Goal: Transaction & Acquisition: Purchase product/service

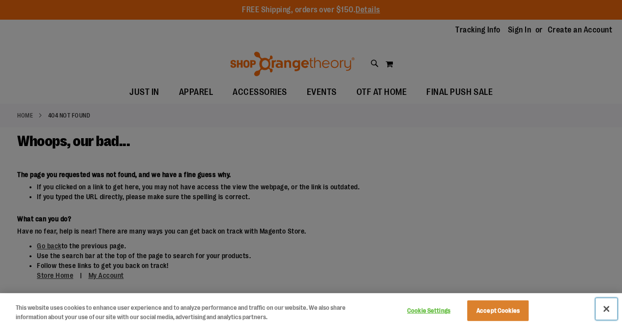
click at [606, 305] on button "Close" at bounding box center [606, 309] width 22 height 22
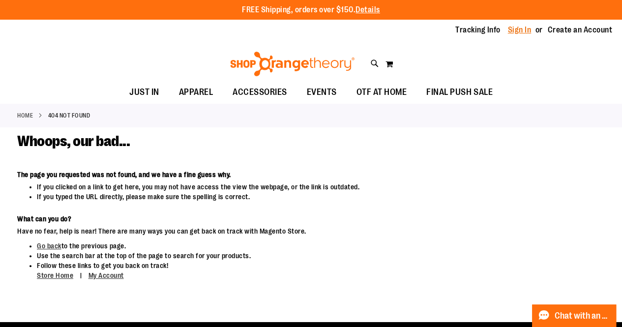
click at [526, 33] on link "Sign In" at bounding box center [520, 30] width 24 height 11
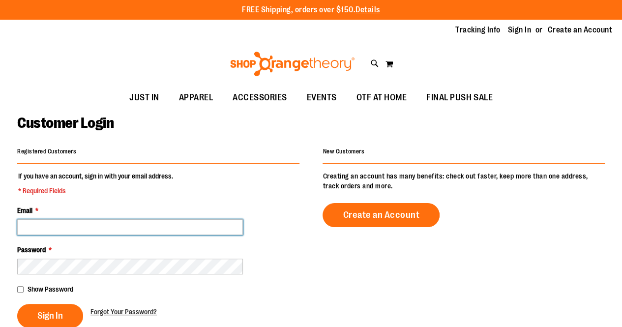
click at [176, 231] on input "Email *" at bounding box center [130, 227] width 226 height 16
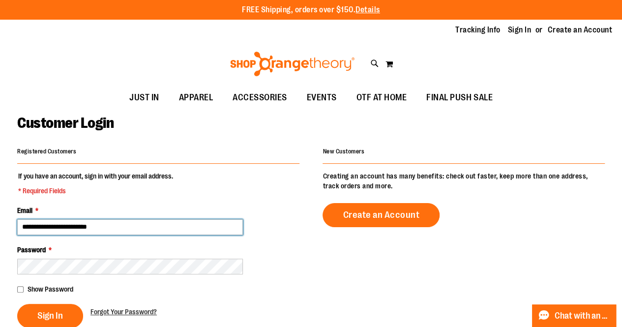
type input "**********"
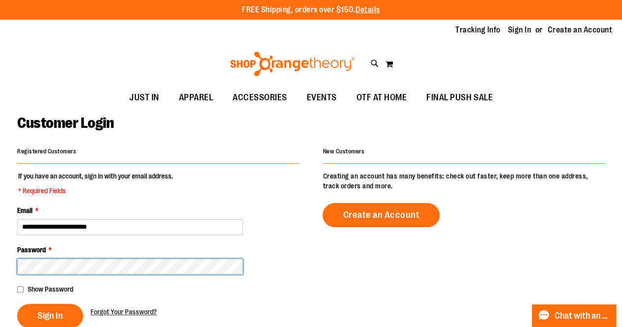
click at [17, 304] on button "Sign In" at bounding box center [50, 316] width 66 height 24
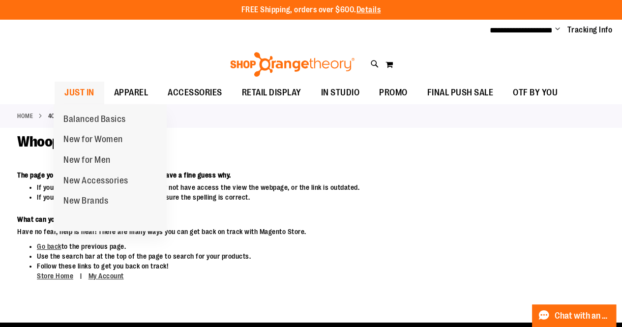
click at [83, 98] on span "JUST IN" at bounding box center [79, 93] width 30 height 22
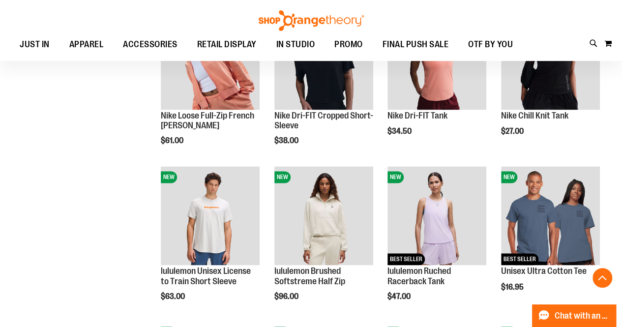
scroll to position [678, 0]
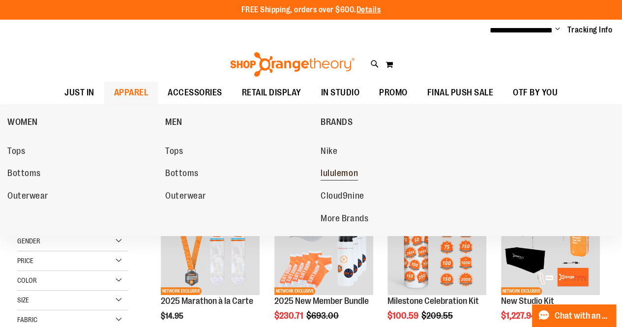
click at [332, 170] on span "lululemon" at bounding box center [338, 174] width 37 height 12
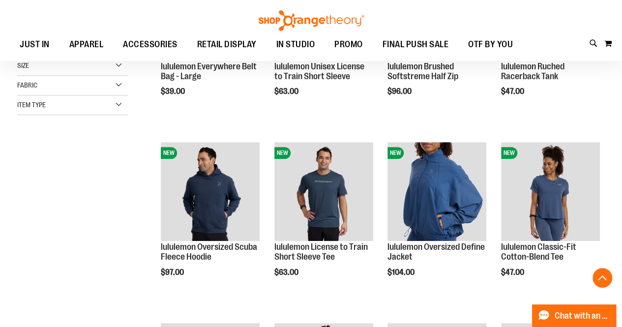
scroll to position [234, 0]
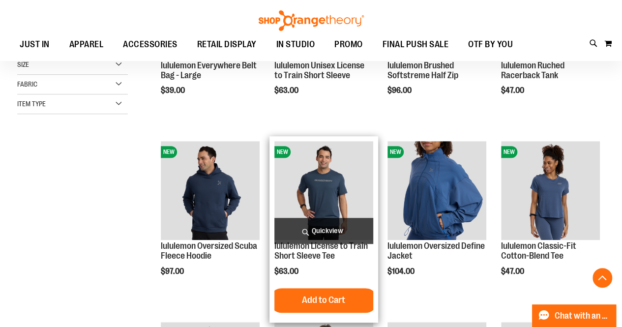
click at [310, 177] on img "product" at bounding box center [323, 190] width 99 height 99
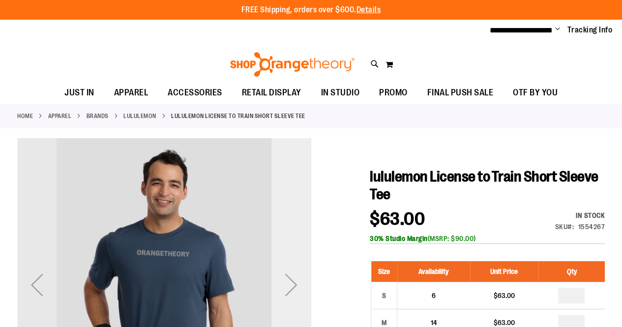
click at [293, 283] on div "Next" at bounding box center [290, 284] width 39 height 39
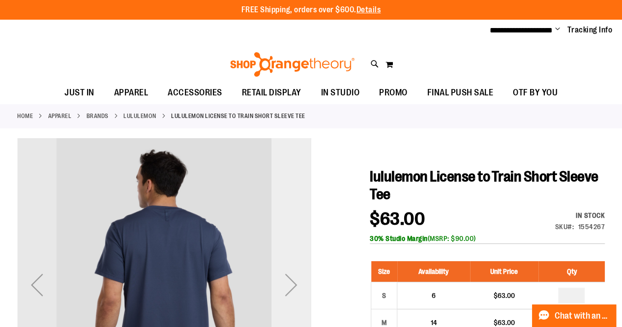
click at [293, 283] on div "Next" at bounding box center [290, 284] width 39 height 39
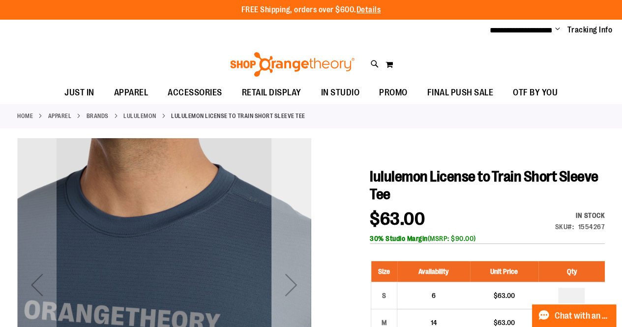
click at [293, 283] on div "Next" at bounding box center [290, 284] width 39 height 39
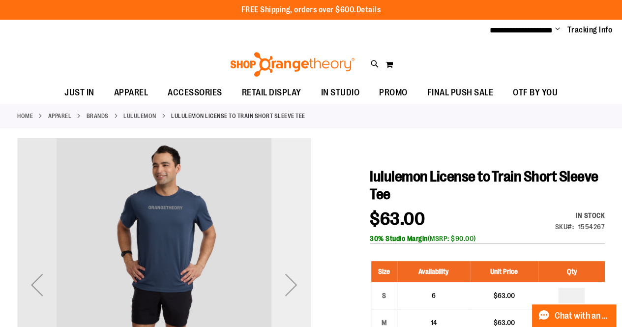
click at [293, 283] on div "Next" at bounding box center [290, 284] width 39 height 39
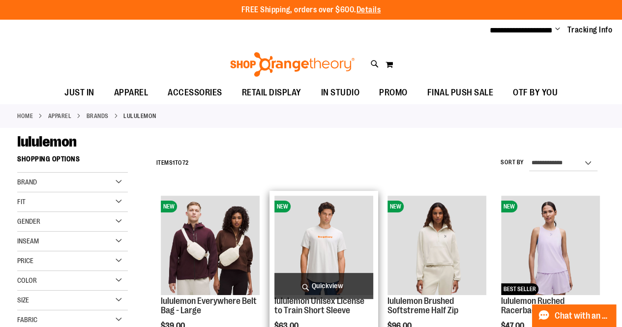
click at [332, 235] on img "product" at bounding box center [323, 245] width 99 height 99
click at [323, 285] on span "Quickview" at bounding box center [323, 286] width 99 height 26
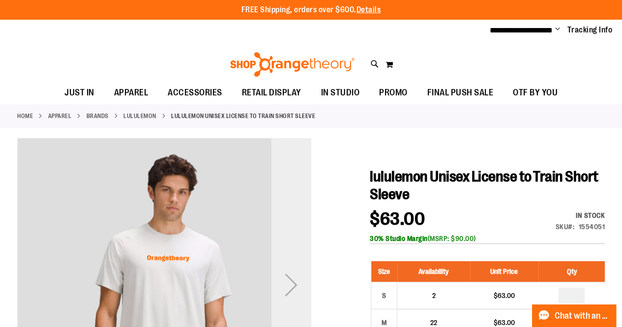
click at [291, 284] on div "Next" at bounding box center [290, 284] width 39 height 39
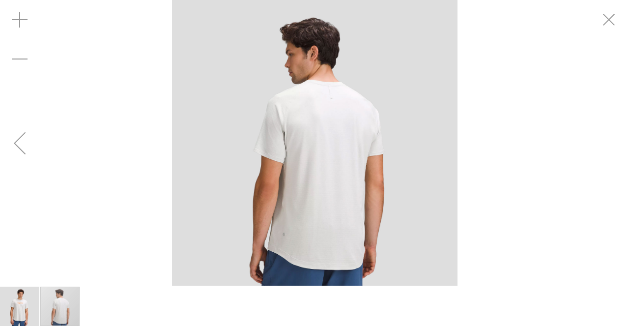
click at [26, 142] on div "Previous" at bounding box center [19, 142] width 39 height 39
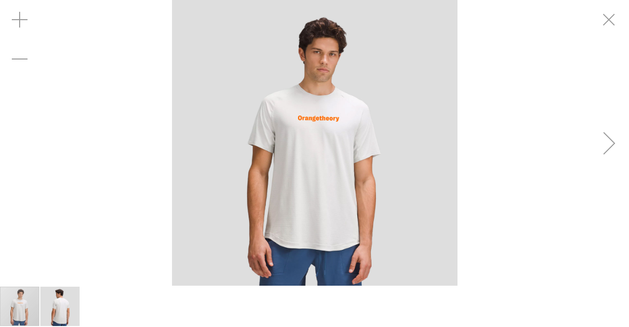
click at [26, 142] on div "carousel" at bounding box center [314, 143] width 629 height 286
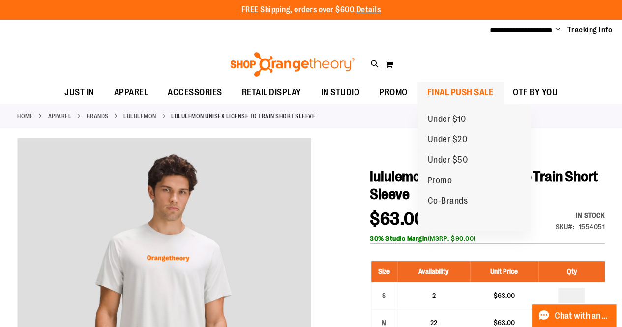
click at [443, 92] on span "FINAL PUSH SALE" at bounding box center [460, 93] width 66 height 22
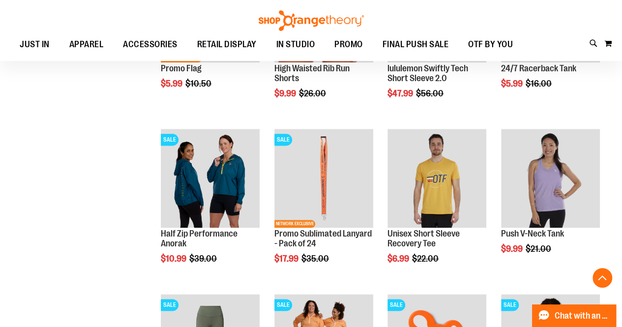
scroll to position [550, 0]
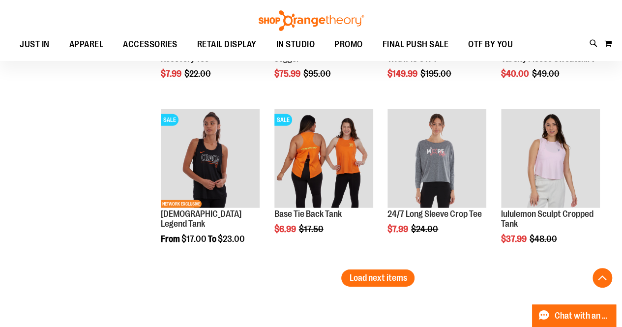
scroll to position [1425, 0]
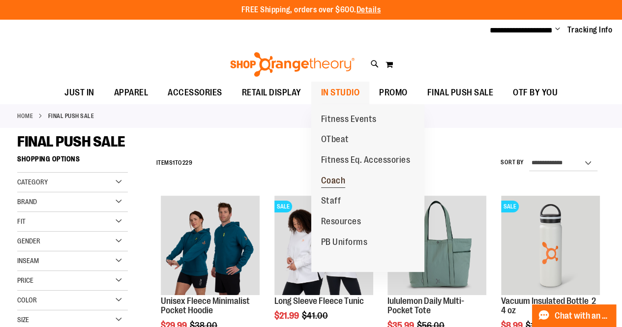
click at [336, 183] on span "Coach" at bounding box center [333, 181] width 25 height 12
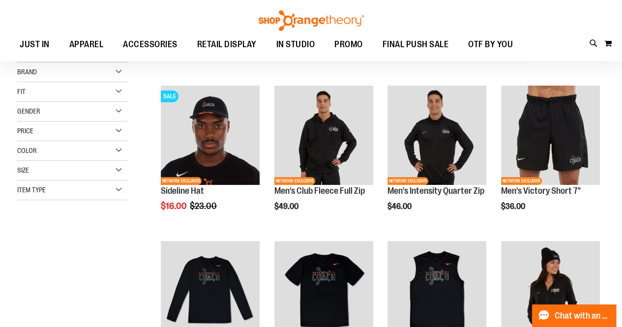
scroll to position [120, 0]
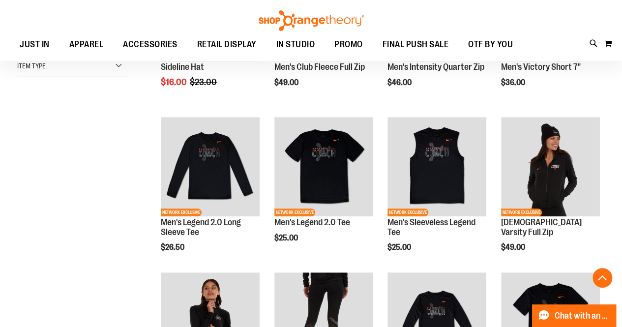
scroll to position [175, 0]
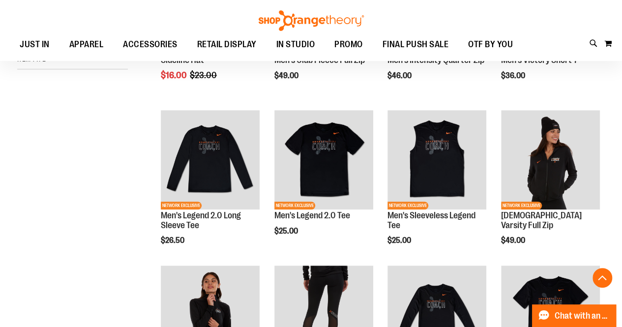
scroll to position [248, 0]
